Goal: Book appointment/travel/reservation

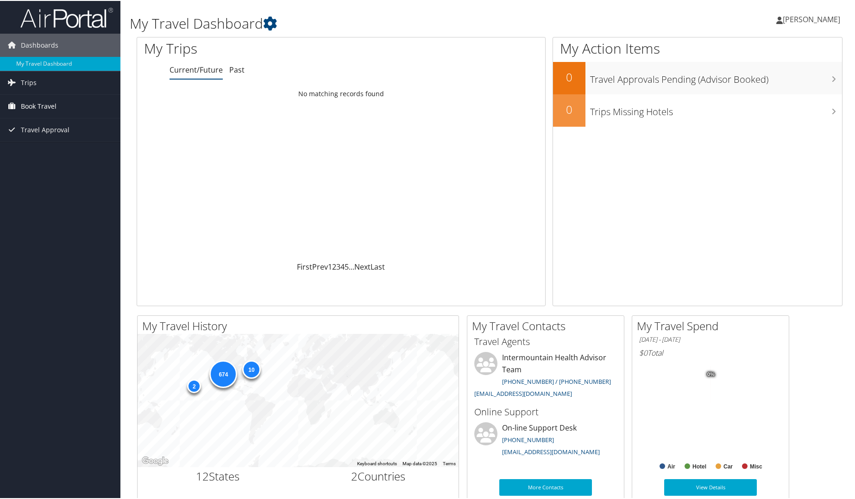
click at [46, 105] on span "Book Travel" at bounding box center [39, 105] width 36 height 23
click at [81, 155] on link "Book/Manage Online Trips" at bounding box center [60, 152] width 120 height 14
